Goal: Information Seeking & Learning: Find specific fact

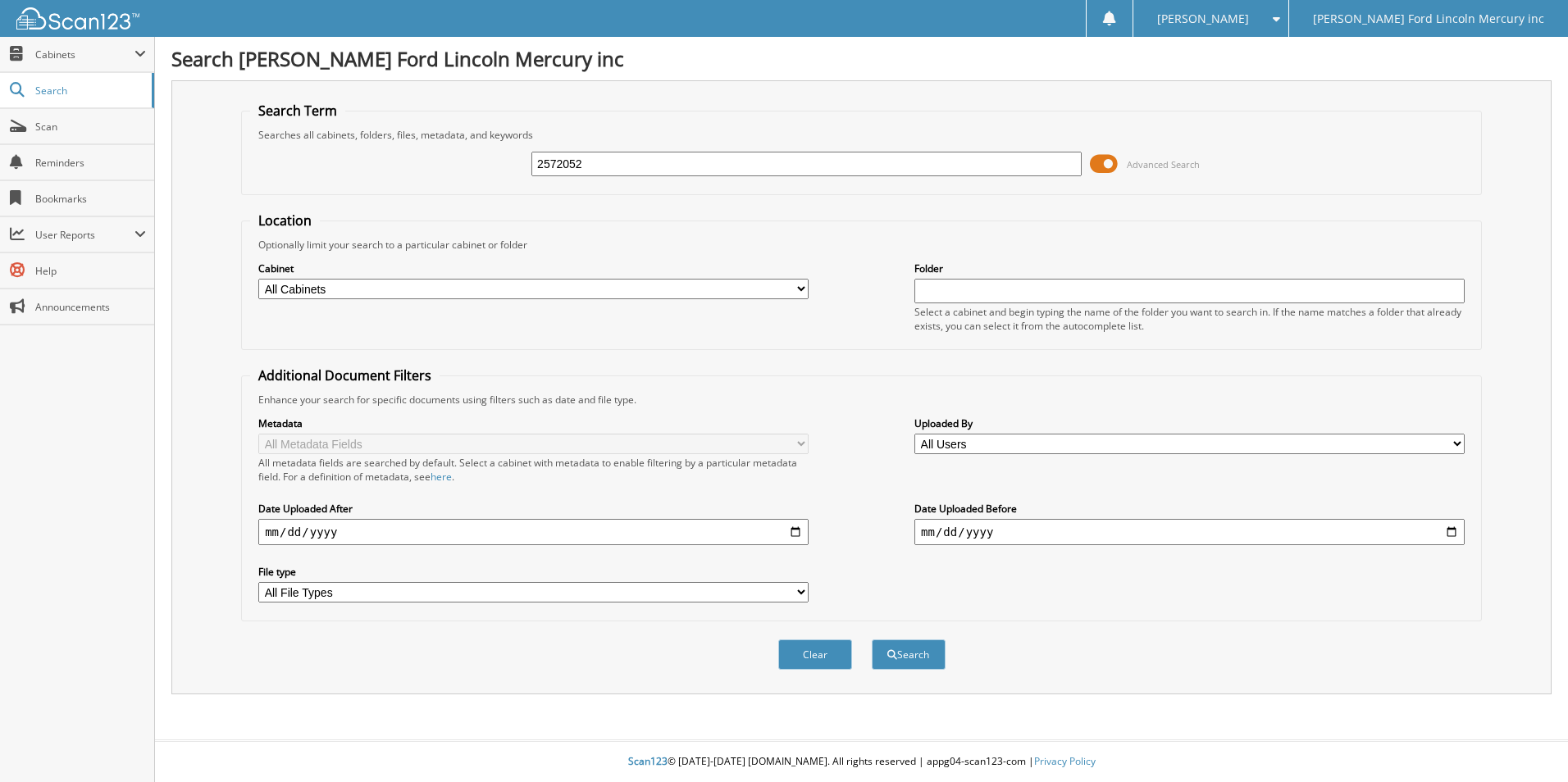
type input "2572052"
click at [872, 640] on button "Search" at bounding box center [908, 654] width 74 height 30
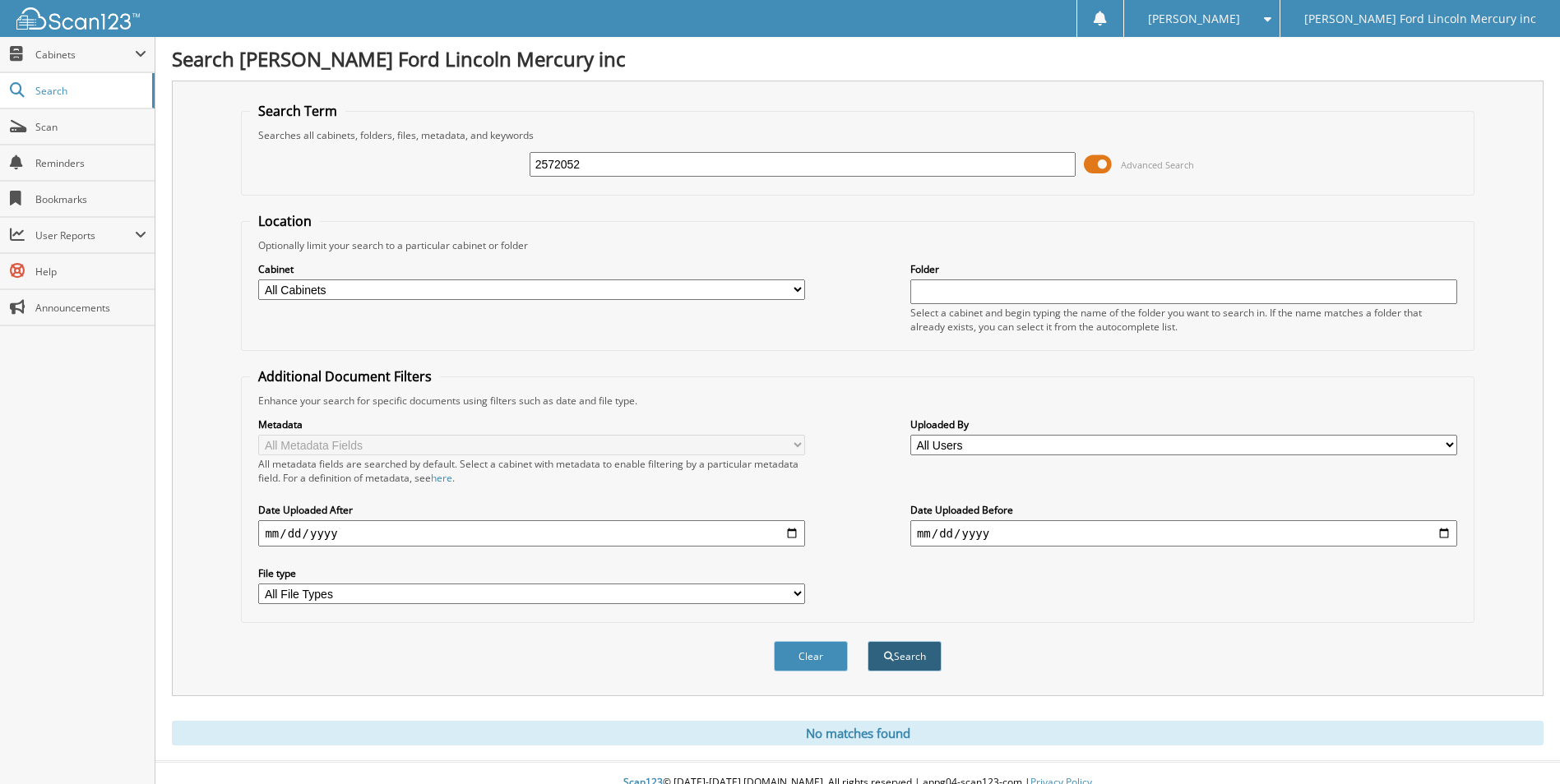
click at [933, 661] on button "Search" at bounding box center [904, 656] width 74 height 30
drag, startPoint x: 561, startPoint y: 166, endPoint x: 911, endPoint y: 170, distance: 350.0
click at [883, 166] on input "2572052" at bounding box center [803, 164] width 547 height 25
type input "2572783"
click at [867, 641] on button "Search" at bounding box center [904, 656] width 74 height 30
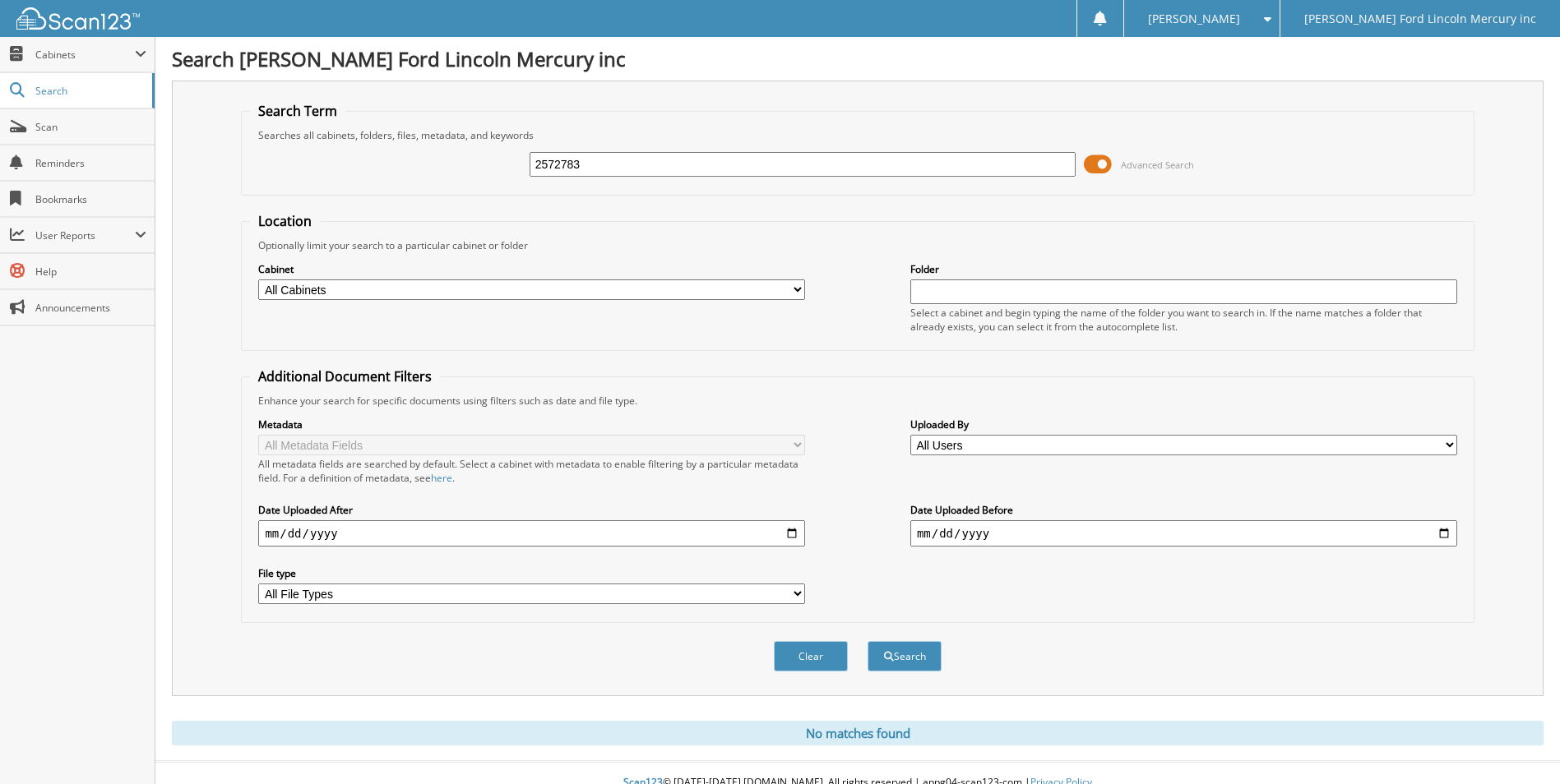
scroll to position [20, 0]
